Goal: Transaction & Acquisition: Book appointment/travel/reservation

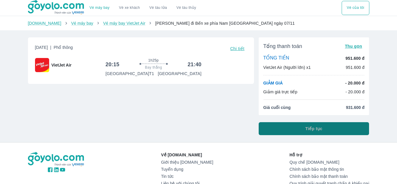
click at [340, 127] on button "Tiếp tục" at bounding box center [314, 128] width 111 height 13
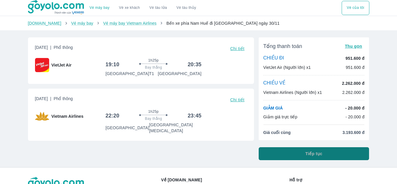
click at [289, 152] on button "Tiếp tục" at bounding box center [314, 153] width 111 height 13
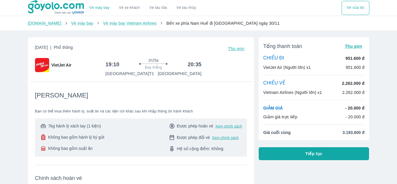
click at [73, 49] on span "Phổ thông" at bounding box center [63, 47] width 19 height 5
click at [354, 58] on p "951.600 đ" at bounding box center [354, 58] width 19 height 6
drag, startPoint x: 353, startPoint y: 51, endPoint x: 331, endPoint y: 72, distance: 30.8
click at [353, 51] on div "Tổng thanh toán Thu gọn CHIỀU ĐI 951.600 đ VietJet Air (Người lớn) x1 951.600 đ…" at bounding box center [314, 88] width 111 height 103
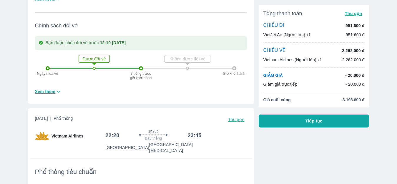
scroll to position [353, 0]
